Goal: Information Seeking & Learning: Learn about a topic

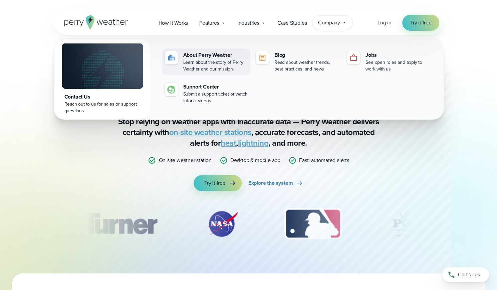
click at [194, 58] on div "About Perry Weather" at bounding box center [215, 55] width 64 height 8
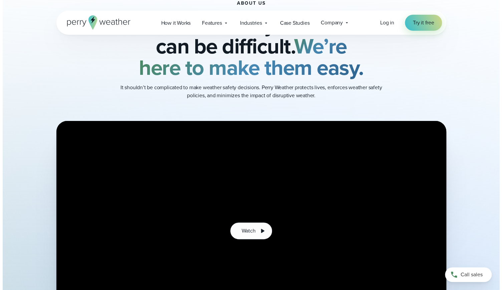
scroll to position [142, 0]
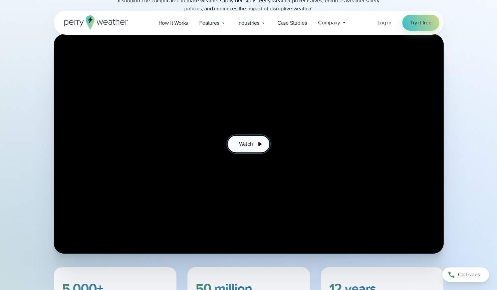
click at [247, 141] on span "Watch" at bounding box center [246, 144] width 14 height 8
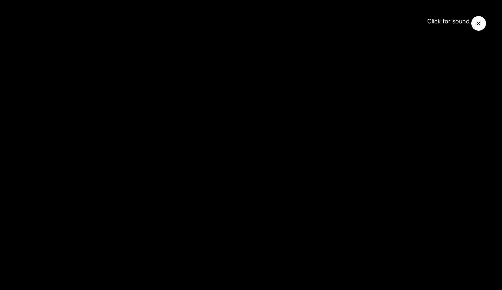
click at [488, 18] on icon "@keyframes VOLUME_SMALL_WAVE_FLASH { 0% { opacity: 0; } 33% { opacity: 1; } 66%…" at bounding box center [481, 21] width 23 height 23
click at [449, 24] on span "Click for sound" at bounding box center [446, 21] width 48 height 7
click at [478, 23] on icon "Close Video" at bounding box center [479, 23] width 4 height 4
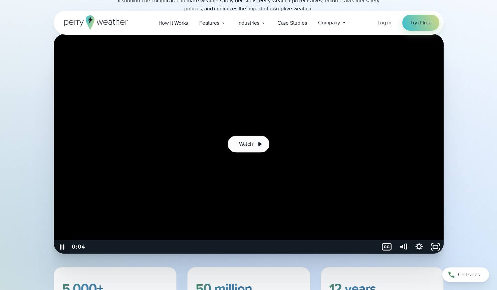
click at [63, 244] on icon "Pause" at bounding box center [62, 246] width 4 height 5
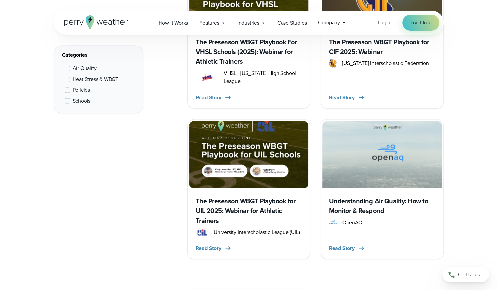
scroll to position [655, 0]
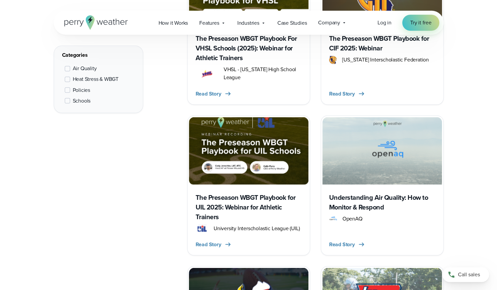
click at [250, 201] on h3 "The Preseason WBGT Playbook for UIL 2025: Webinar for Athletic Trainers" at bounding box center [249, 206] width 106 height 29
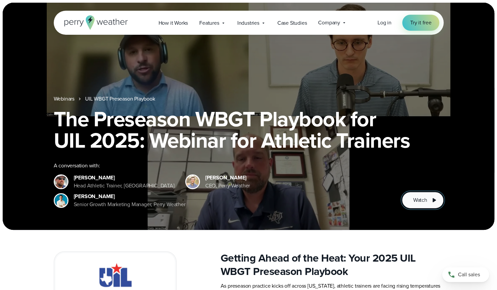
click at [426, 202] on span "Watch" at bounding box center [420, 200] width 14 height 8
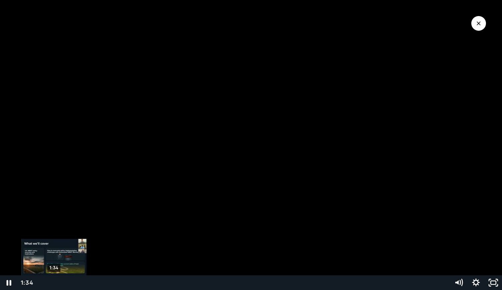
click at [54, 282] on div "1:34" at bounding box center [243, 282] width 405 height 15
click at [57, 283] on div "1:58" at bounding box center [243, 282] width 405 height 15
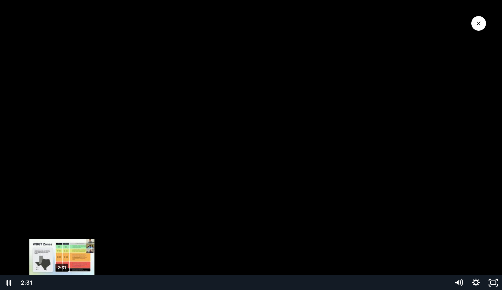
click at [62, 283] on div "2:31" at bounding box center [243, 282] width 405 height 15
click at [66, 283] on div "3:03" at bounding box center [243, 282] width 405 height 15
click at [64, 282] on div "Playbar" at bounding box center [66, 282] width 5 height 5
click at [62, 282] on div "Playbar" at bounding box center [62, 282] width 5 height 5
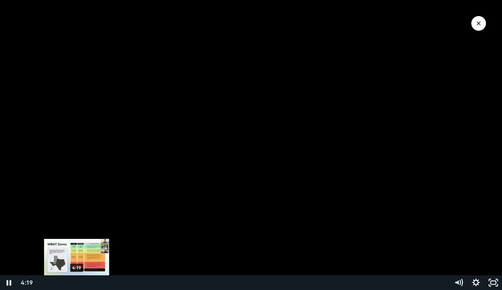
click at [77, 283] on div "4:19" at bounding box center [243, 282] width 405 height 15
click at [81, 283] on div "4:50" at bounding box center [243, 282] width 405 height 15
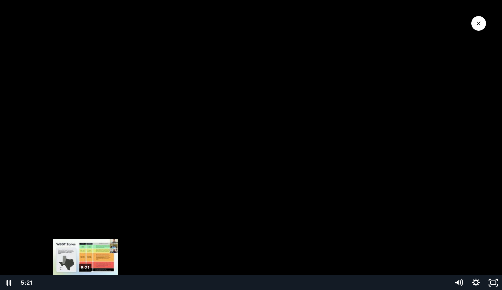
click at [86, 283] on div "5:21" at bounding box center [243, 282] width 405 height 15
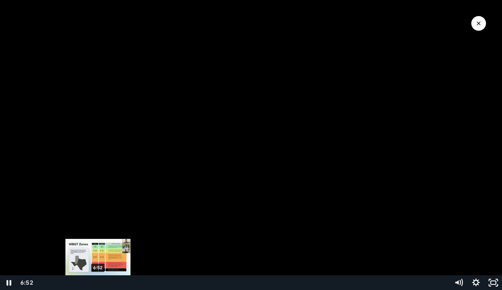
click at [98, 283] on div "6:52" at bounding box center [243, 282] width 405 height 15
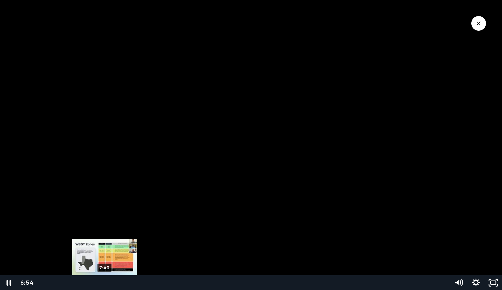
click at [105, 284] on div "7:40" at bounding box center [243, 282] width 405 height 15
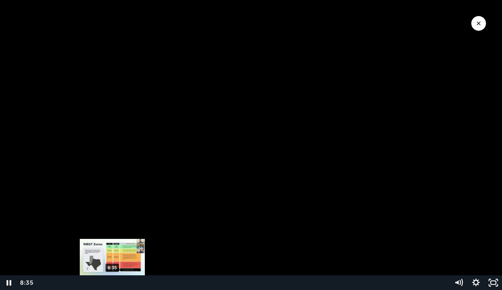
click at [113, 283] on div "8:35" at bounding box center [243, 282] width 405 height 15
click at [110, 283] on div "Playbar" at bounding box center [110, 282] width 5 height 5
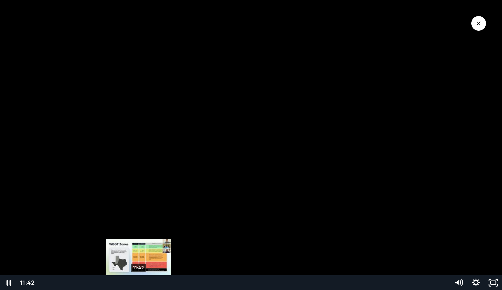
click at [139, 281] on div "11:42" at bounding box center [243, 282] width 405 height 15
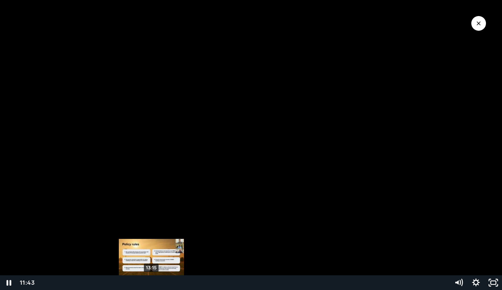
click at [152, 282] on div "13:15" at bounding box center [243, 282] width 405 height 15
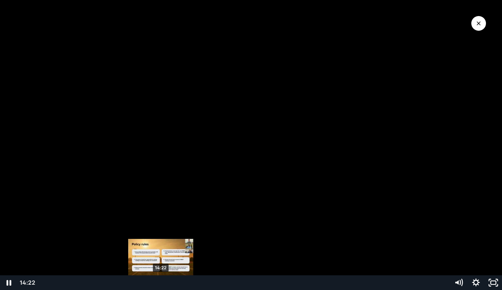
click at [161, 282] on div "14:22" at bounding box center [243, 282] width 405 height 15
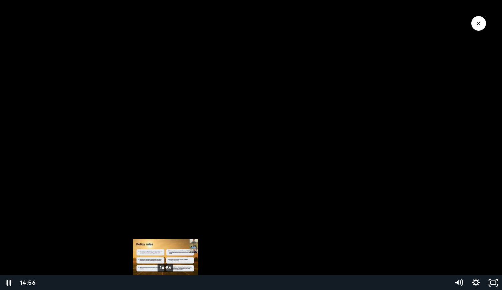
click at [166, 282] on div "14:56" at bounding box center [243, 282] width 405 height 15
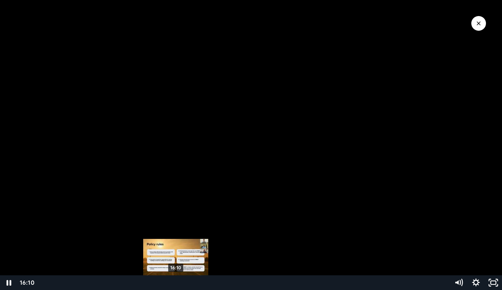
click at [176, 283] on div "16:10" at bounding box center [243, 282] width 405 height 15
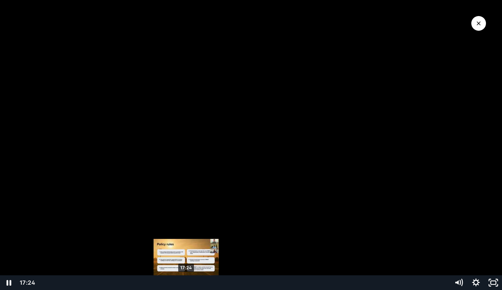
click at [186, 282] on div "17:24" at bounding box center [243, 282] width 405 height 15
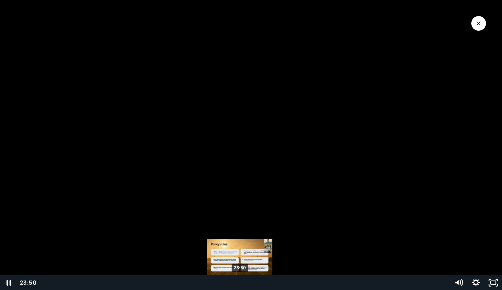
click at [240, 281] on div "23:50" at bounding box center [243, 282] width 405 height 15
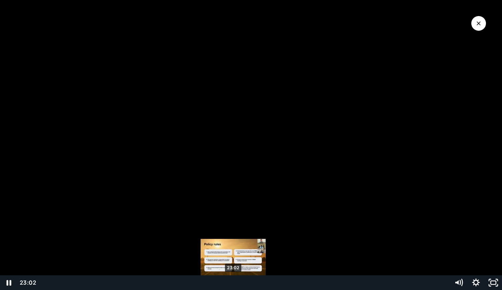
click at [234, 282] on div "23:02" at bounding box center [243, 282] width 405 height 15
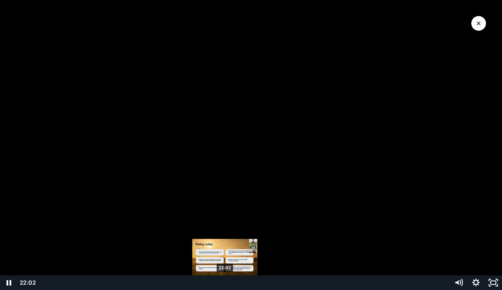
click at [225, 283] on div "22:02" at bounding box center [243, 282] width 405 height 15
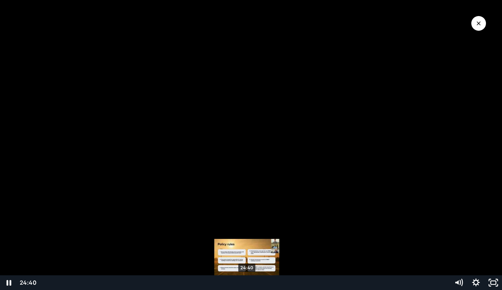
click at [247, 282] on div "24:40" at bounding box center [243, 282] width 405 height 15
click at [247, 282] on div "Playbar" at bounding box center [247, 282] width 5 height 5
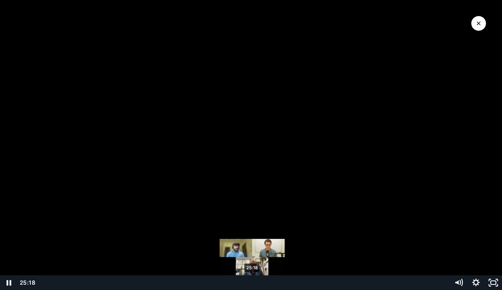
click at [253, 282] on div "25:18" at bounding box center [243, 282] width 405 height 15
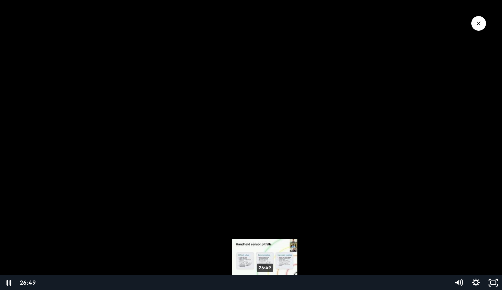
click at [265, 282] on div "26:49" at bounding box center [243, 282] width 405 height 15
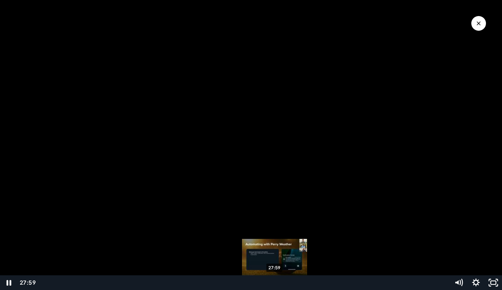
click at [275, 281] on div "27:59" at bounding box center [243, 282] width 405 height 15
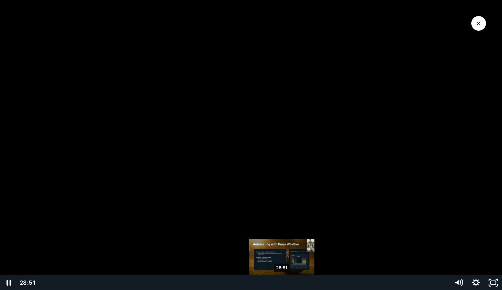
click at [282, 281] on div "28:51" at bounding box center [243, 282] width 405 height 15
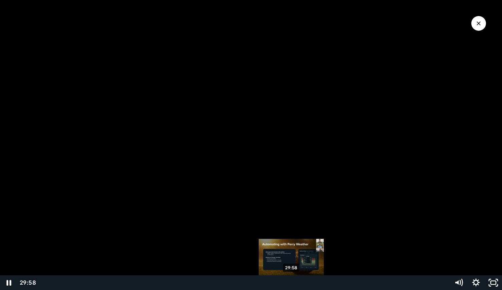
click at [292, 281] on div "29:58" at bounding box center [243, 282] width 405 height 15
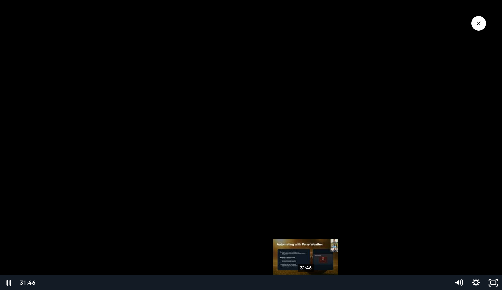
click at [307, 281] on div "31:46" at bounding box center [243, 282] width 405 height 15
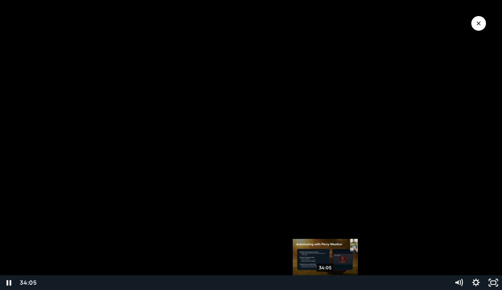
click at [326, 282] on div "34:05" at bounding box center [243, 282] width 405 height 15
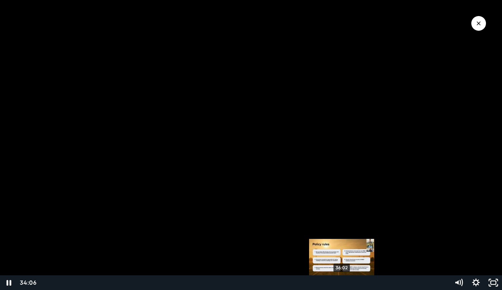
click at [342, 282] on div "36:02" at bounding box center [243, 282] width 405 height 15
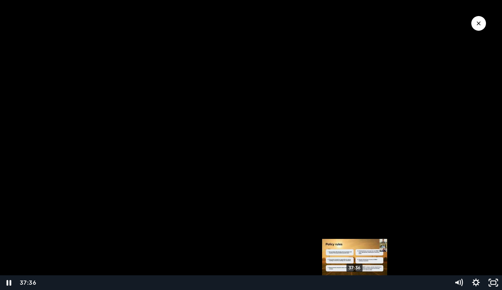
click at [355, 282] on div "37:36" at bounding box center [243, 282] width 405 height 15
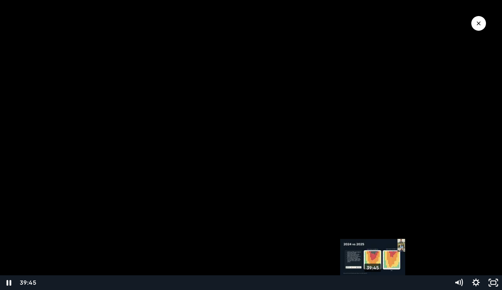
click at [373, 282] on div "39:45" at bounding box center [243, 282] width 405 height 15
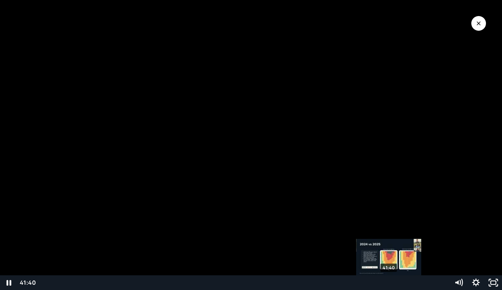
click at [390, 283] on div "41:40" at bounding box center [243, 282] width 405 height 15
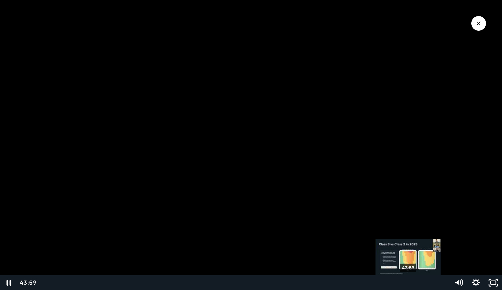
click at [409, 282] on div "43:59" at bounding box center [243, 282] width 405 height 15
